Goal: Information Seeking & Learning: Learn about a topic

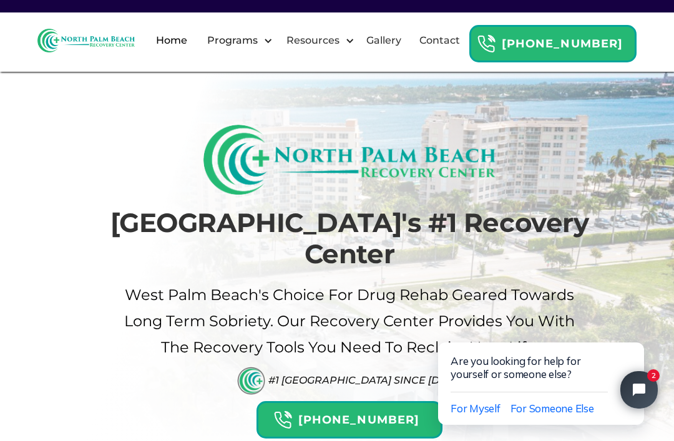
click at [409, 61] on link "Gallery" at bounding box center [384, 41] width 50 height 40
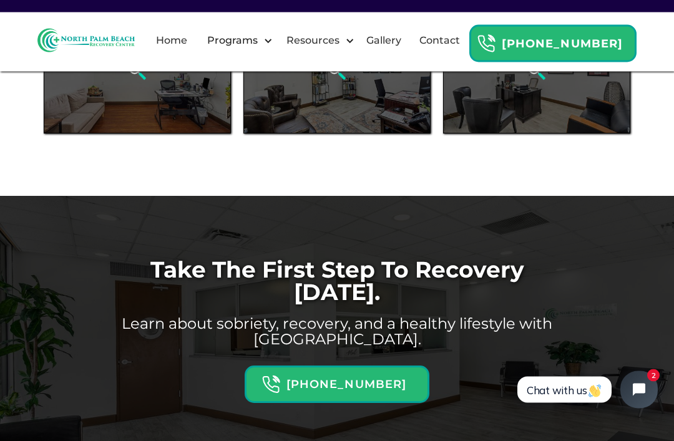
scroll to position [943, 0]
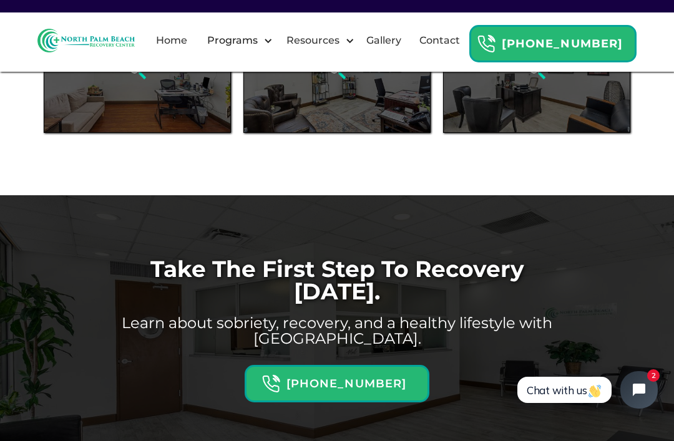
click at [273, 46] on div at bounding box center [267, 40] width 9 height 9
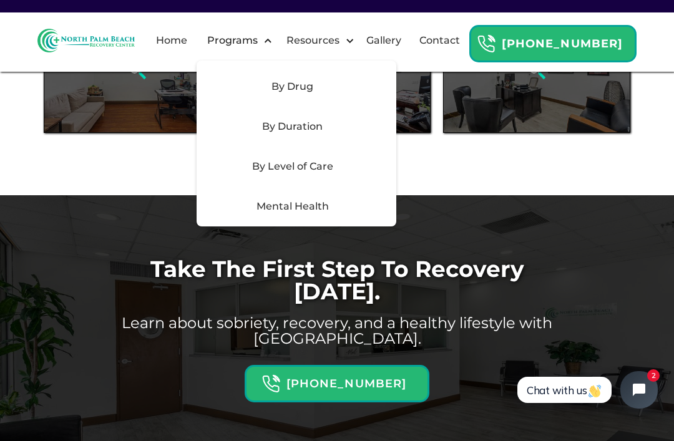
click at [376, 174] on div "By Level of Care" at bounding box center [292, 166] width 177 height 15
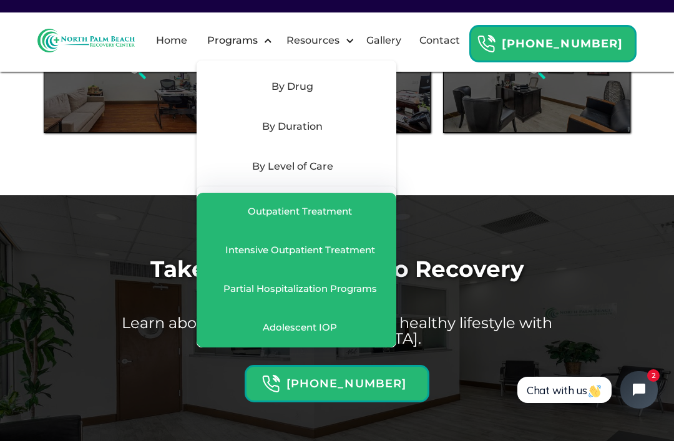
click at [384, 296] on div "Partial Hospitalization Programs" at bounding box center [296, 290] width 175 height 14
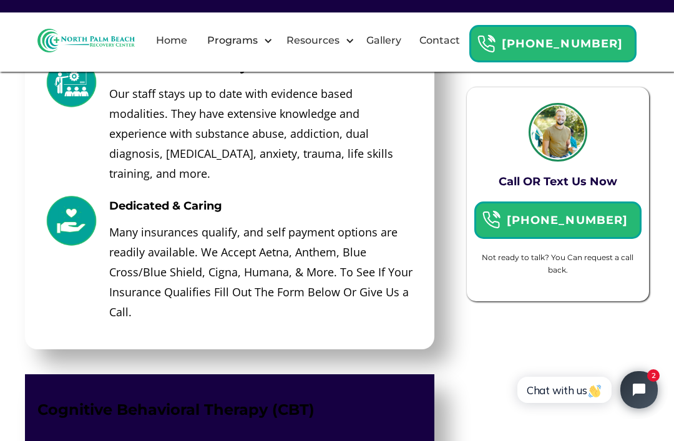
scroll to position [3561, 0]
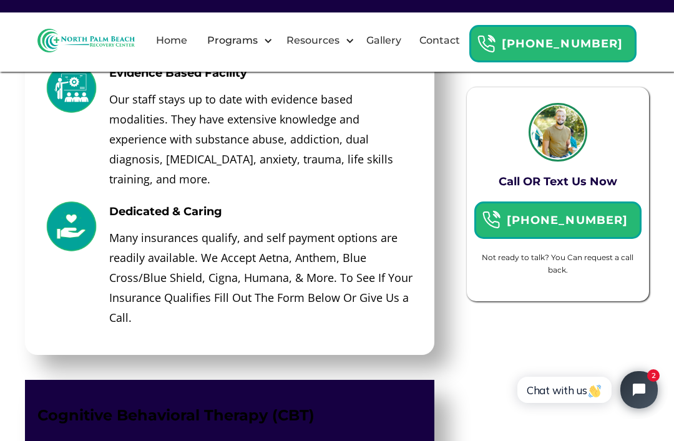
click at [409, 61] on link "Gallery" at bounding box center [384, 41] width 50 height 40
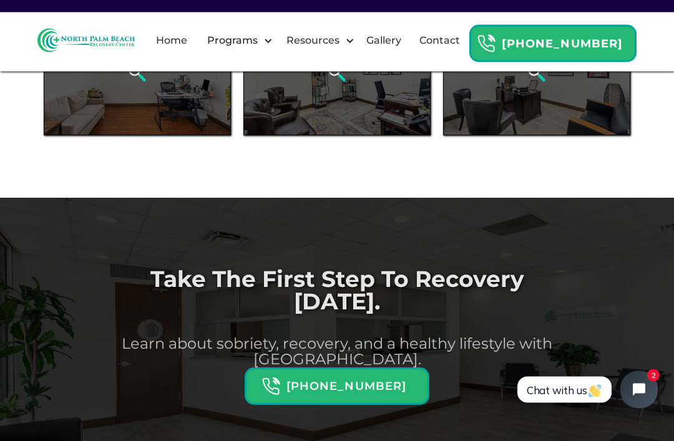
scroll to position [981, 0]
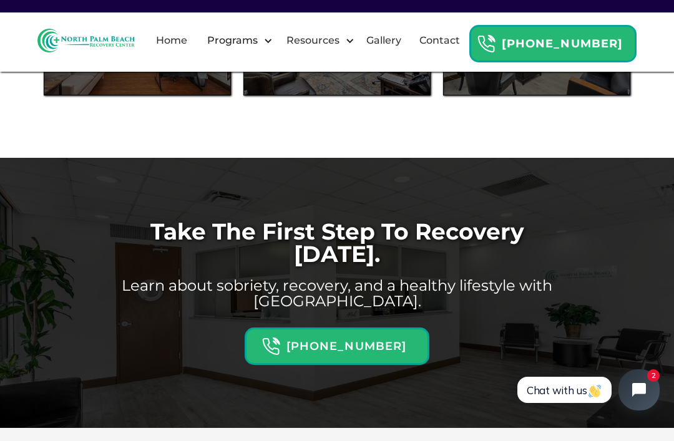
click at [635, 385] on icon "Open chat widget" at bounding box center [639, 390] width 14 height 14
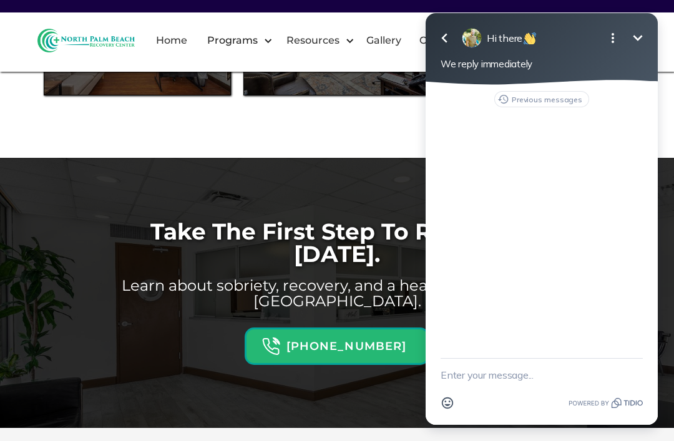
click at [472, 40] on div at bounding box center [472, 38] width 20 height 20
click at [506, 42] on span "Hi there" at bounding box center [512, 38] width 51 height 12
click at [449, 46] on button "Go back" at bounding box center [444, 38] width 25 height 25
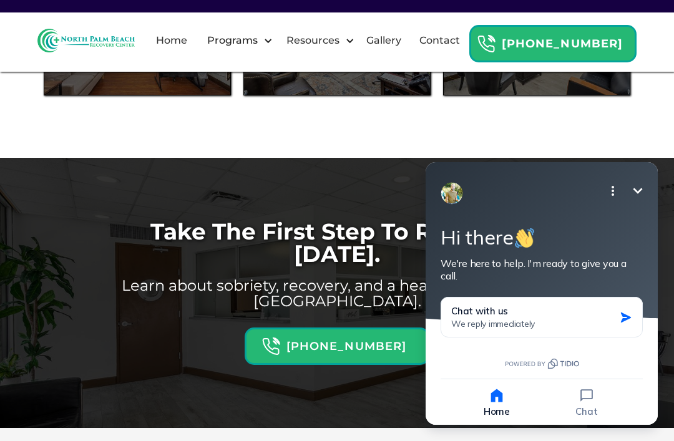
click at [641, 197] on icon "Minimize" at bounding box center [637, 190] width 15 height 15
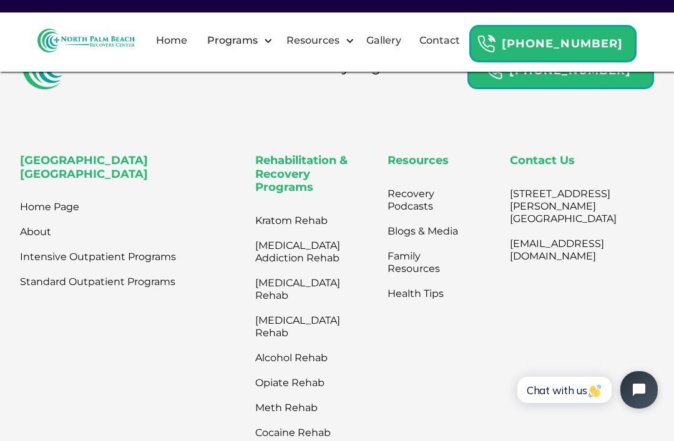
scroll to position [1422, 0]
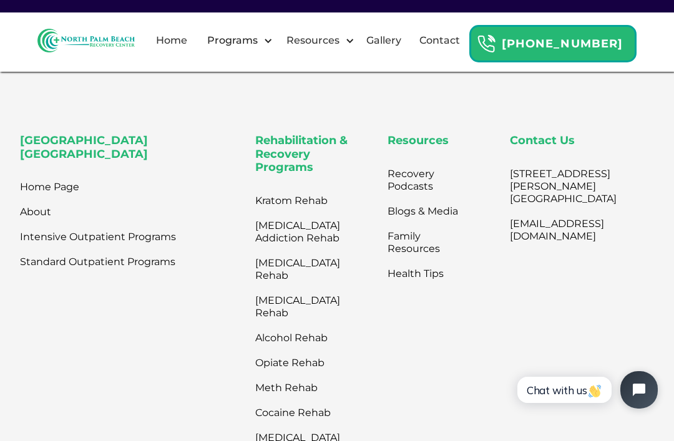
click at [155, 229] on link "Intensive Outpatient Programs" at bounding box center [98, 237] width 156 height 25
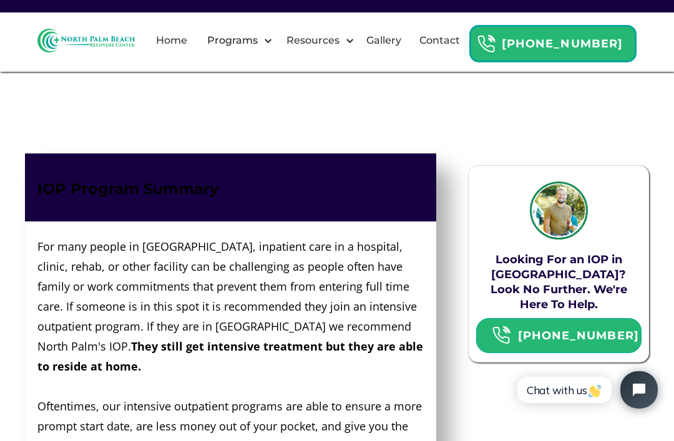
scroll to position [1094, 0]
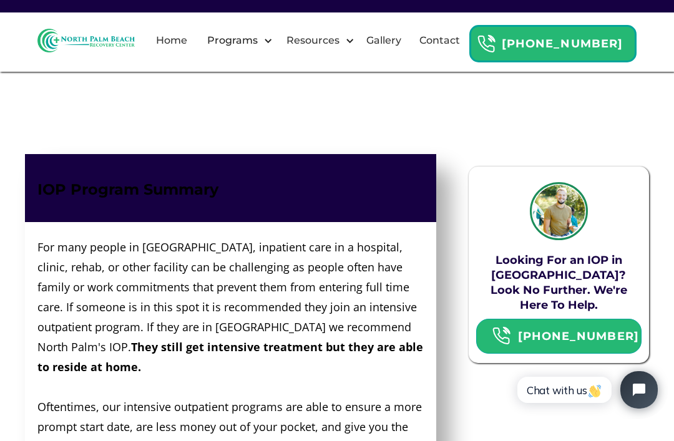
click at [195, 51] on link "Home" at bounding box center [172, 41] width 46 height 40
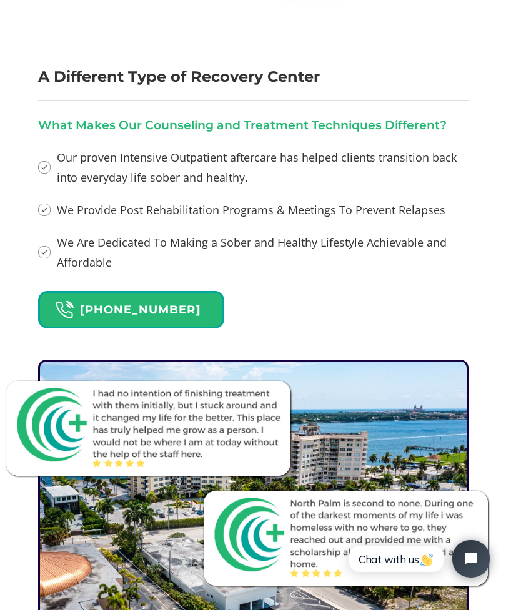
scroll to position [1724, 0]
